Goal: Information Seeking & Learning: Learn about a topic

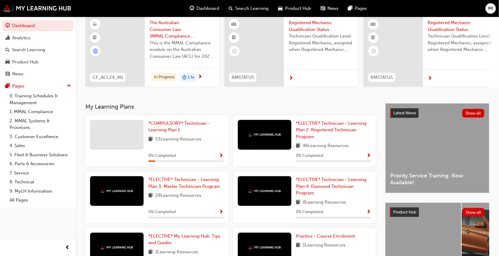
scroll to position [48, 0]
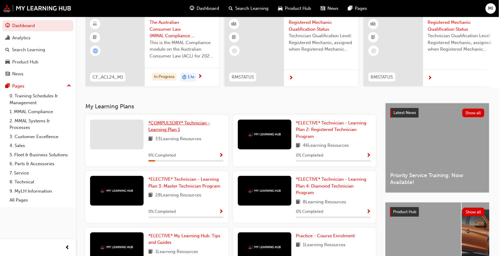
click at [173, 130] on span "*COMPULSORY* Technician - Learning Plan 1" at bounding box center [179, 126] width 62 height 12
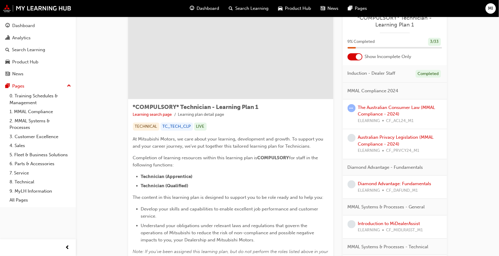
scroll to position [21, 0]
click at [375, 106] on link "The Australian Consumer Law (MMAL Compliance - 2024)" at bounding box center [396, 111] width 77 height 12
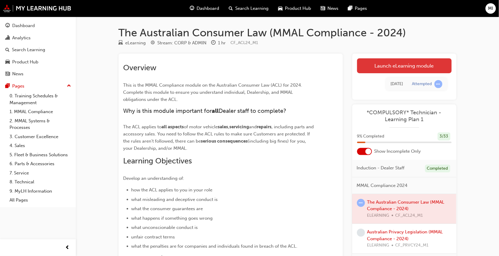
click at [384, 67] on link "Launch eLearning module" at bounding box center [404, 65] width 95 height 15
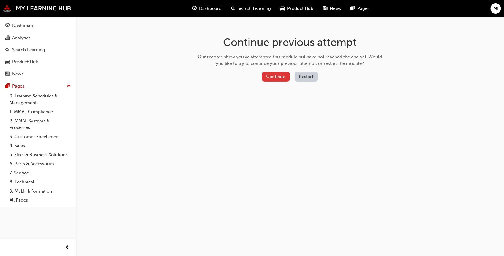
click at [279, 75] on button "Continue" at bounding box center [276, 77] width 28 height 10
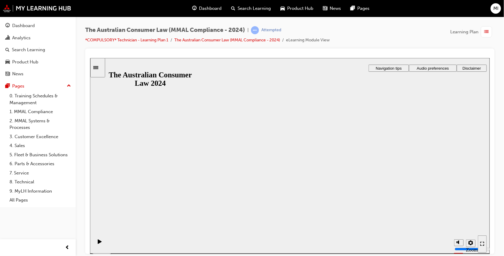
click at [113, 246] on button "Resume" at bounding box center [101, 250] width 23 height 8
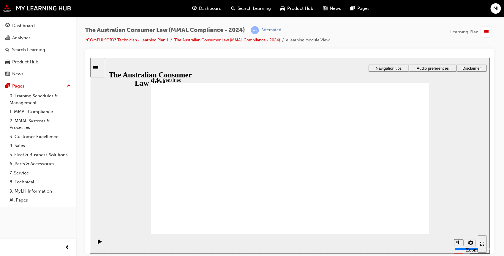
drag, startPoint x: 282, startPoint y: 181, endPoint x: 278, endPoint y: 175, distance: 7.4
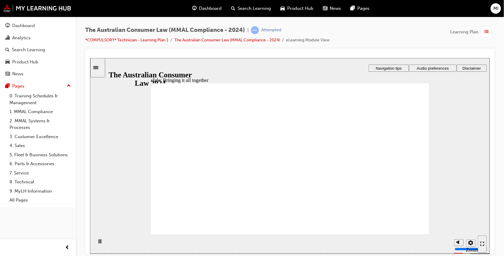
click at [412, 227] on div "Rectangle 1 Rectangle 3 What we’ve covered in this module… Under the ACL, busin…" at bounding box center [290, 161] width 279 height 157
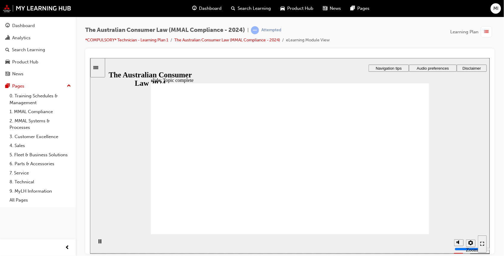
checkbox input "true"
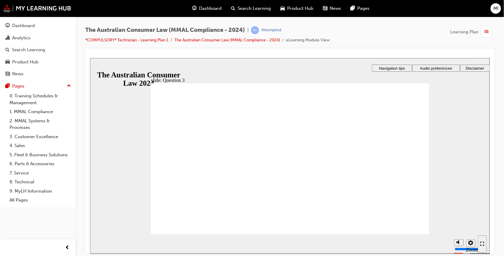
radio input "true"
checkbox input "true"
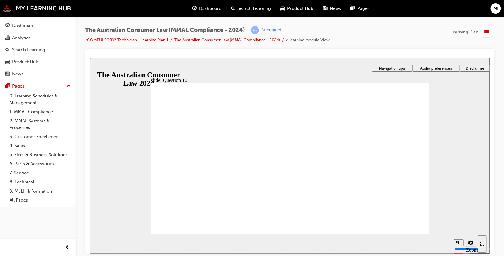
checkbox input "true"
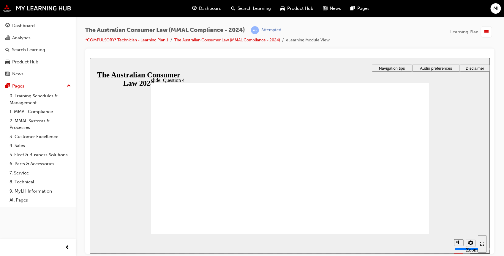
checkbox input "false"
checkbox input "true"
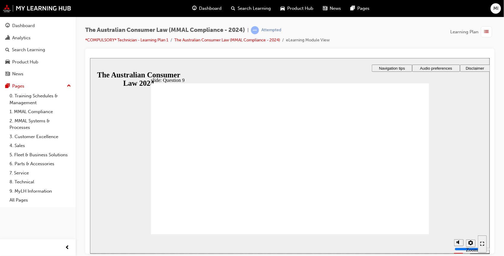
checkbox input "true"
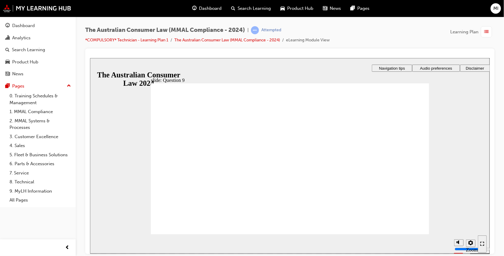
click at [407, 236] on section "Playback Speed 2 1.75 1.5 1.25 Normal" at bounding box center [290, 243] width 400 height 19
radio input "true"
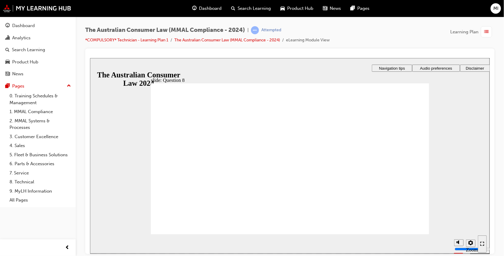
radio input "true"
radio input "false"
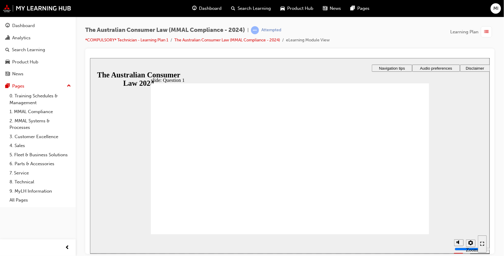
radio input "true"
checkbox input "true"
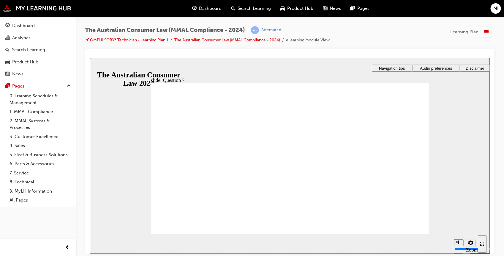
radio input "true"
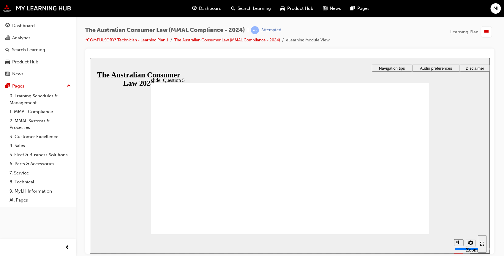
radio input "true"
checkbox input "true"
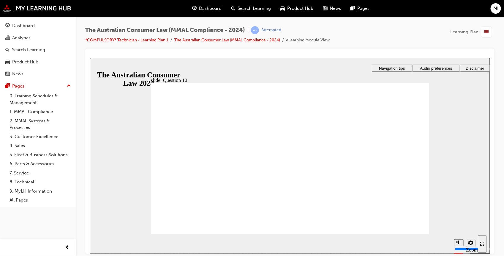
checkbox input "true"
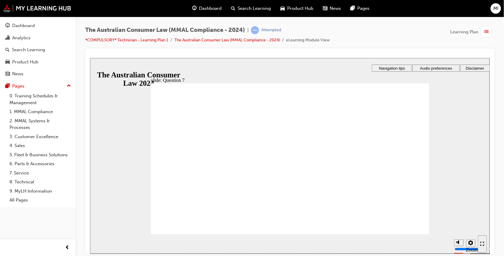
checkbox input "true"
radio input "false"
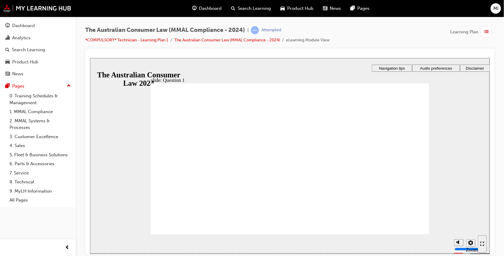
radio input "true"
radio input "false"
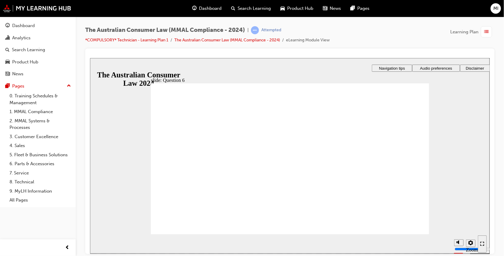
radio input "true"
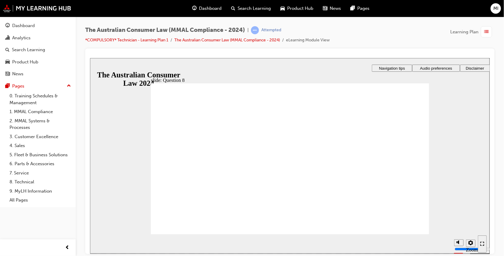
checkbox input "true"
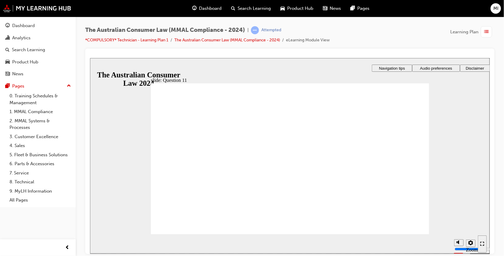
checkbox input "true"
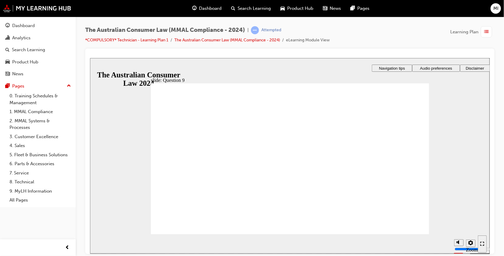
drag, startPoint x: 168, startPoint y: 144, endPoint x: 163, endPoint y: 152, distance: 8.5
radio input "true"
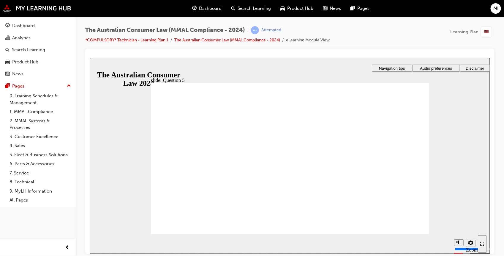
checkbox input "true"
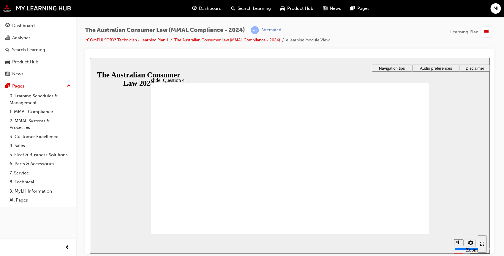
radio input "true"
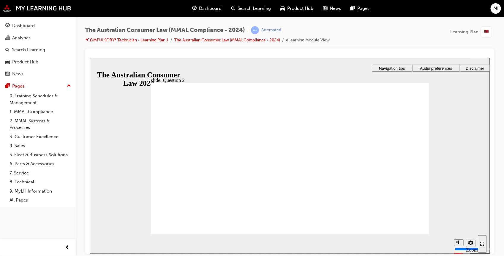
radio input "true"
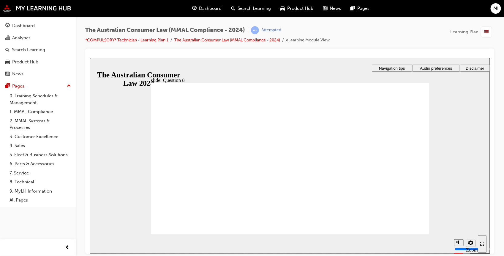
checkbox input "true"
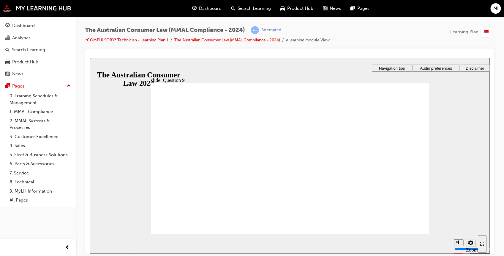
radio input "true"
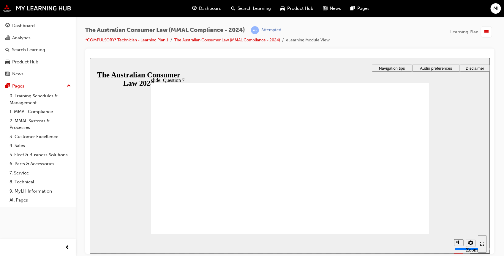
checkbox input "true"
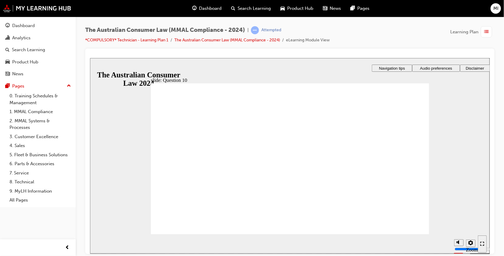
checkbox input "true"
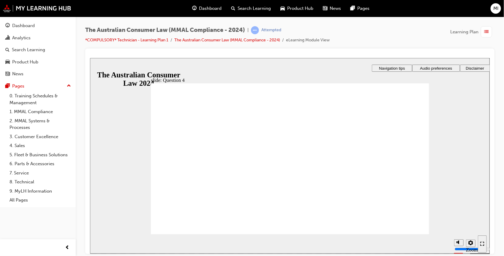
checkbox input "true"
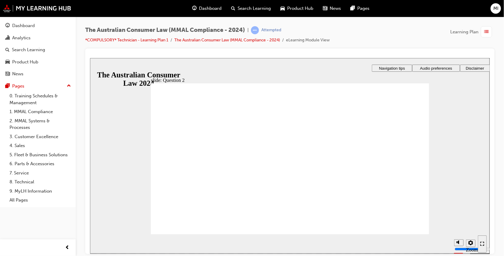
radio input "true"
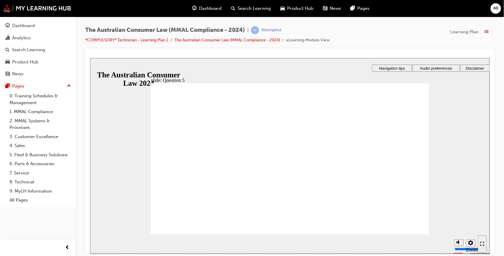
checkbox input "true"
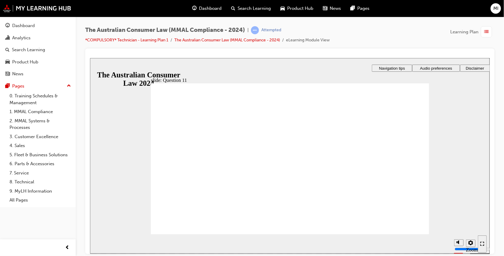
radio input "true"
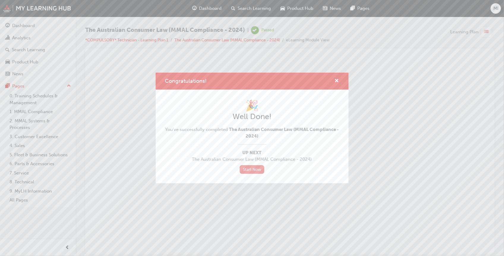
click at [248, 169] on link "Start Now" at bounding box center [252, 169] width 25 height 9
click at [483, 31] on div "Congratulations! 🎉 Well Done! You've successfully completed The Australian Cons…" at bounding box center [252, 128] width 504 height 256
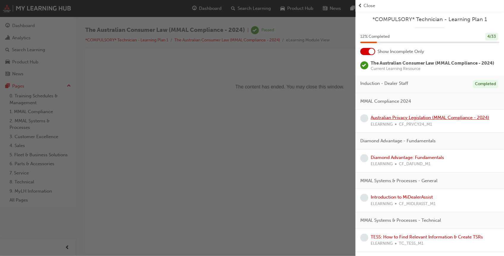
click at [389, 120] on link "Australian Privacy Legislation (MMAL Compliance - 2024)" at bounding box center [430, 117] width 119 height 5
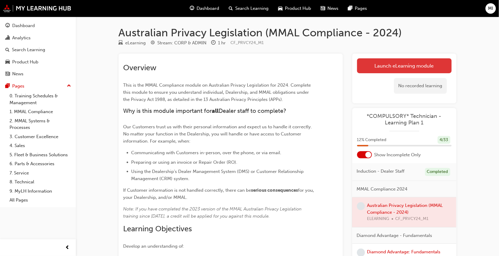
click at [377, 68] on link "Launch eLearning module" at bounding box center [404, 65] width 95 height 15
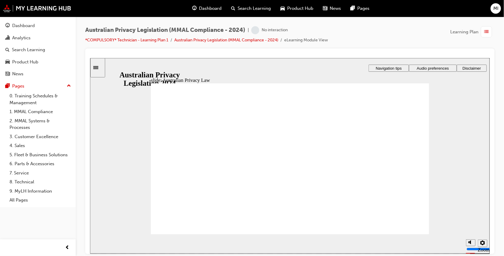
click at [377, 68] on span "Navigation tips" at bounding box center [389, 68] width 26 height 4
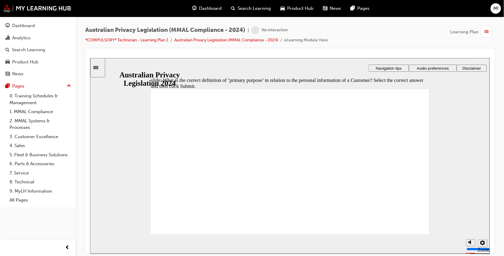
radio input "false"
radio input "true"
checkbox input "true"
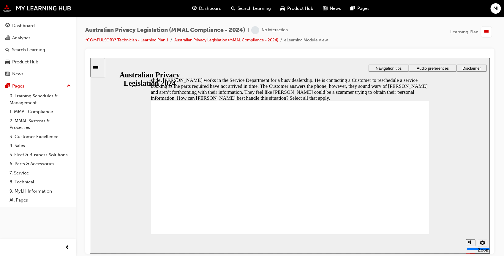
checkbox input "true"
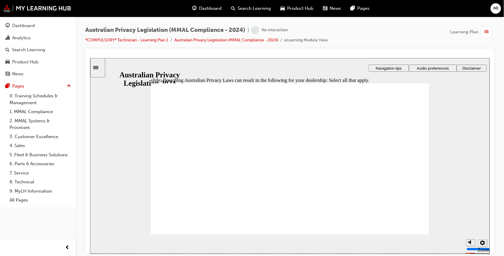
checkbox input "true"
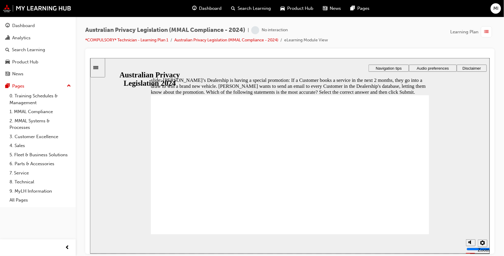
radio input "true"
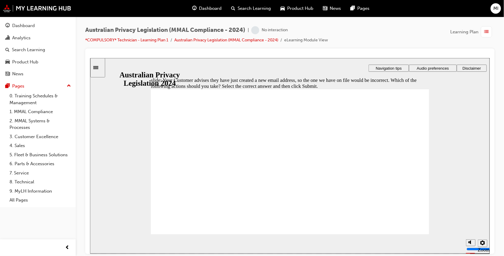
radio input "true"
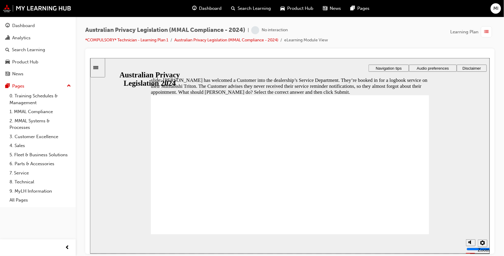
radio input "true"
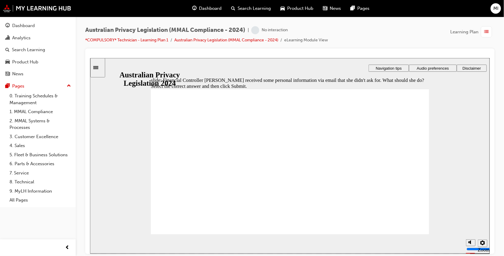
radio input "true"
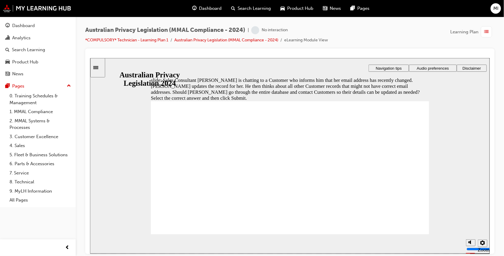
radio input "true"
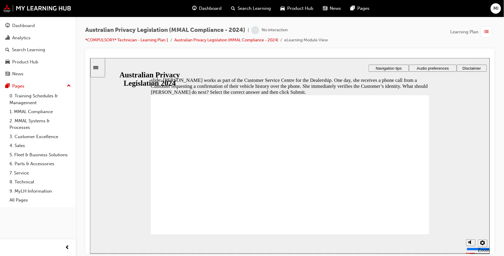
radio input "true"
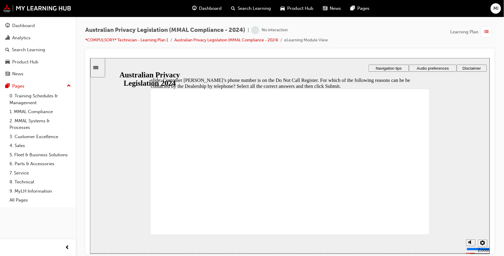
checkbox input "true"
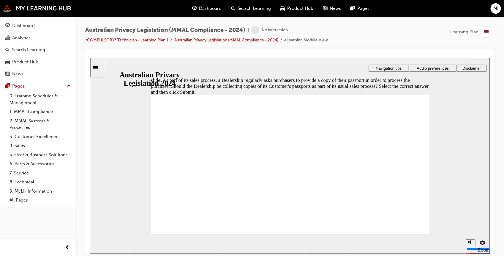
radio input "true"
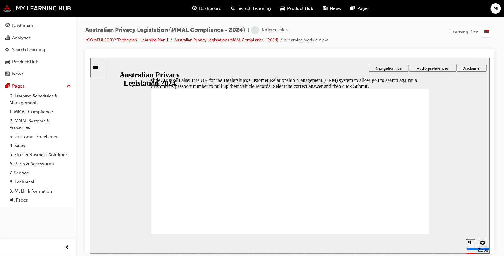
radio input "true"
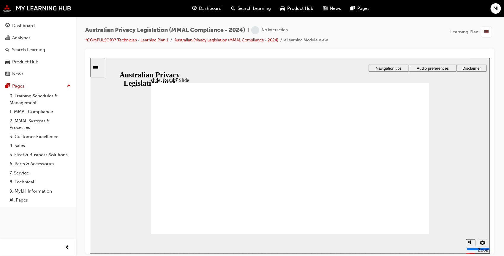
checkbox input "true"
checkbox input "false"
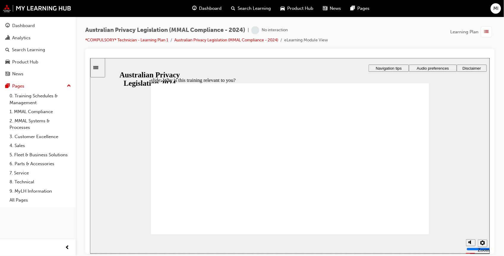
checkbox input "false"
checkbox input "true"
drag, startPoint x: 163, startPoint y: 183, endPoint x: 193, endPoint y: 209, distance: 40.0
checkbox input "true"
checkbox input "false"
